Goal: Navigation & Orientation: Go to known website

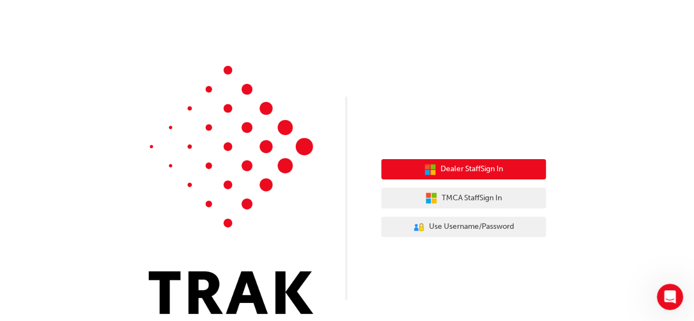
click at [483, 168] on span "Dealer Staff Sign In" at bounding box center [472, 169] width 63 height 13
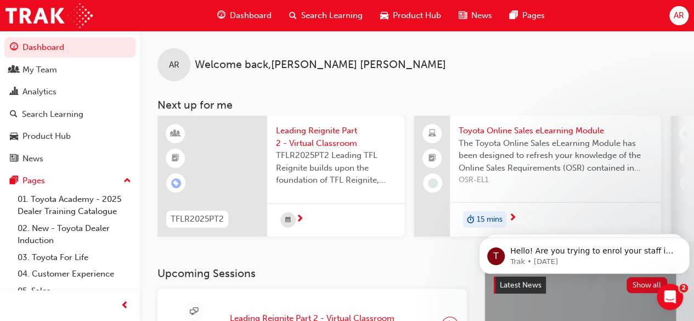
click at [675, 9] on span "AR" at bounding box center [679, 15] width 10 height 13
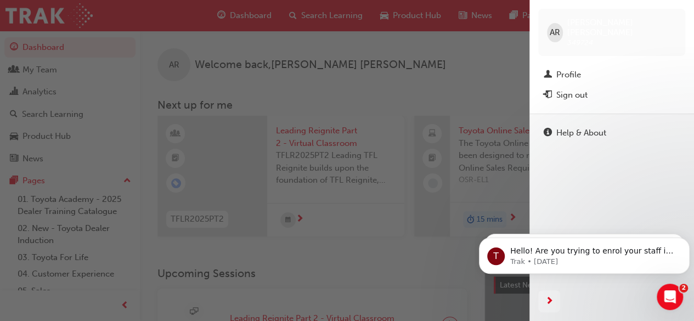
click at [381, 86] on div "button" at bounding box center [264, 160] width 529 height 321
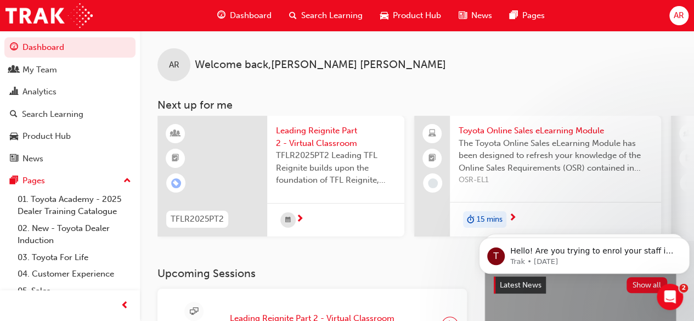
click at [675, 21] on span "AR" at bounding box center [679, 15] width 10 height 13
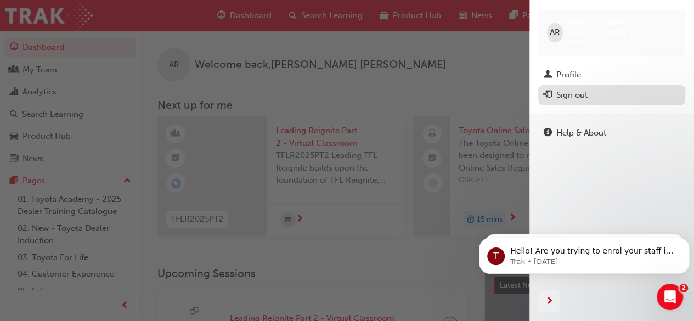
click at [578, 89] on div "Sign out" at bounding box center [571, 95] width 31 height 13
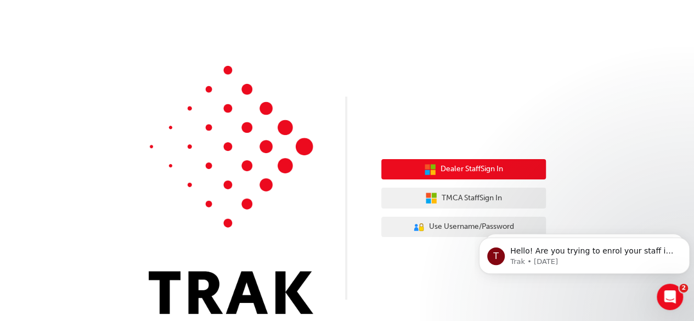
click at [479, 163] on button "Dealer Staff Sign In" at bounding box center [463, 169] width 165 height 21
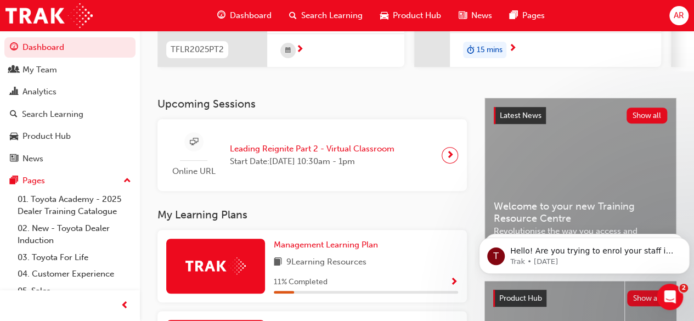
scroll to position [169, 0]
